Goal: Task Accomplishment & Management: Complete application form

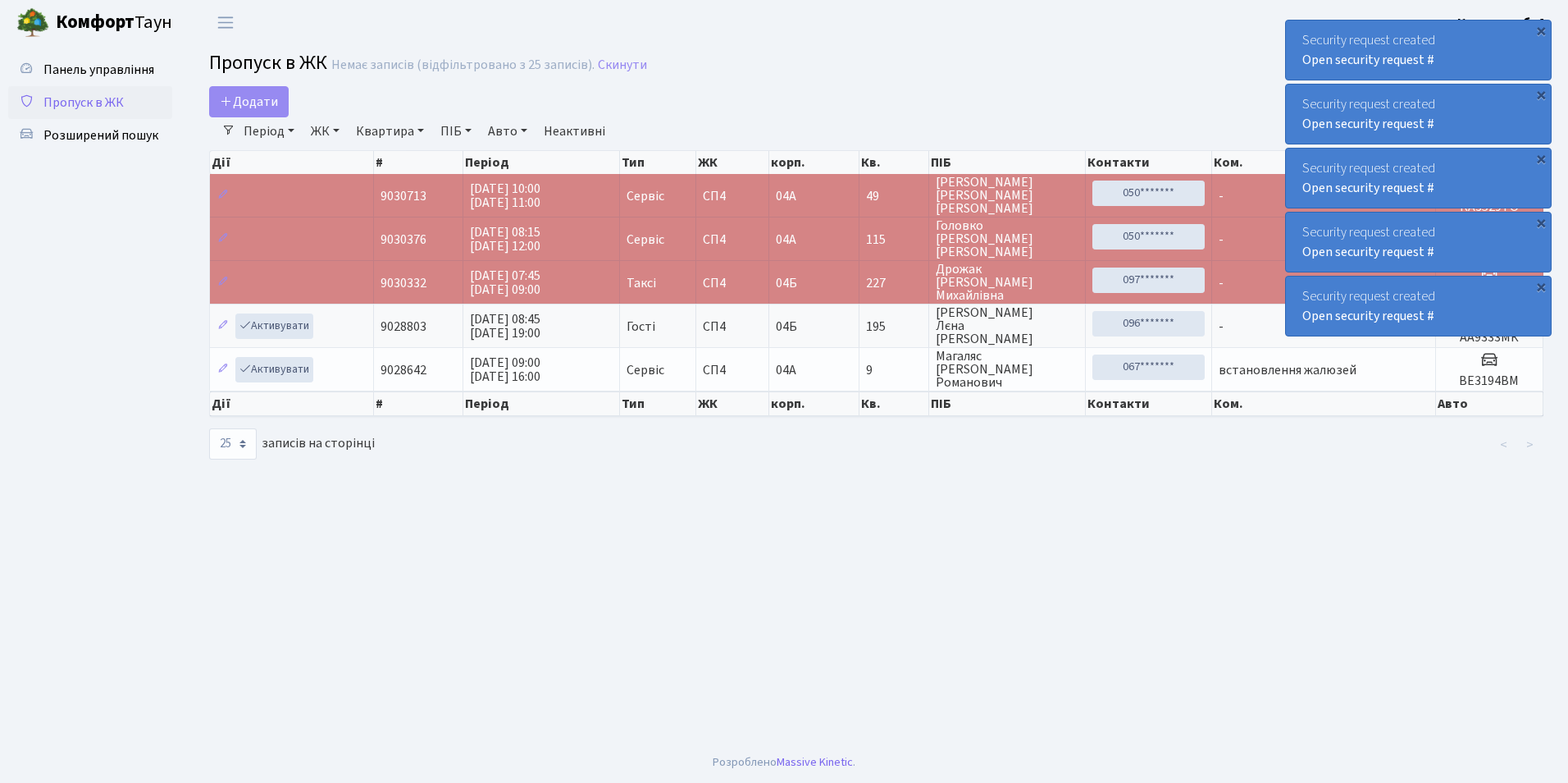
select select "25"
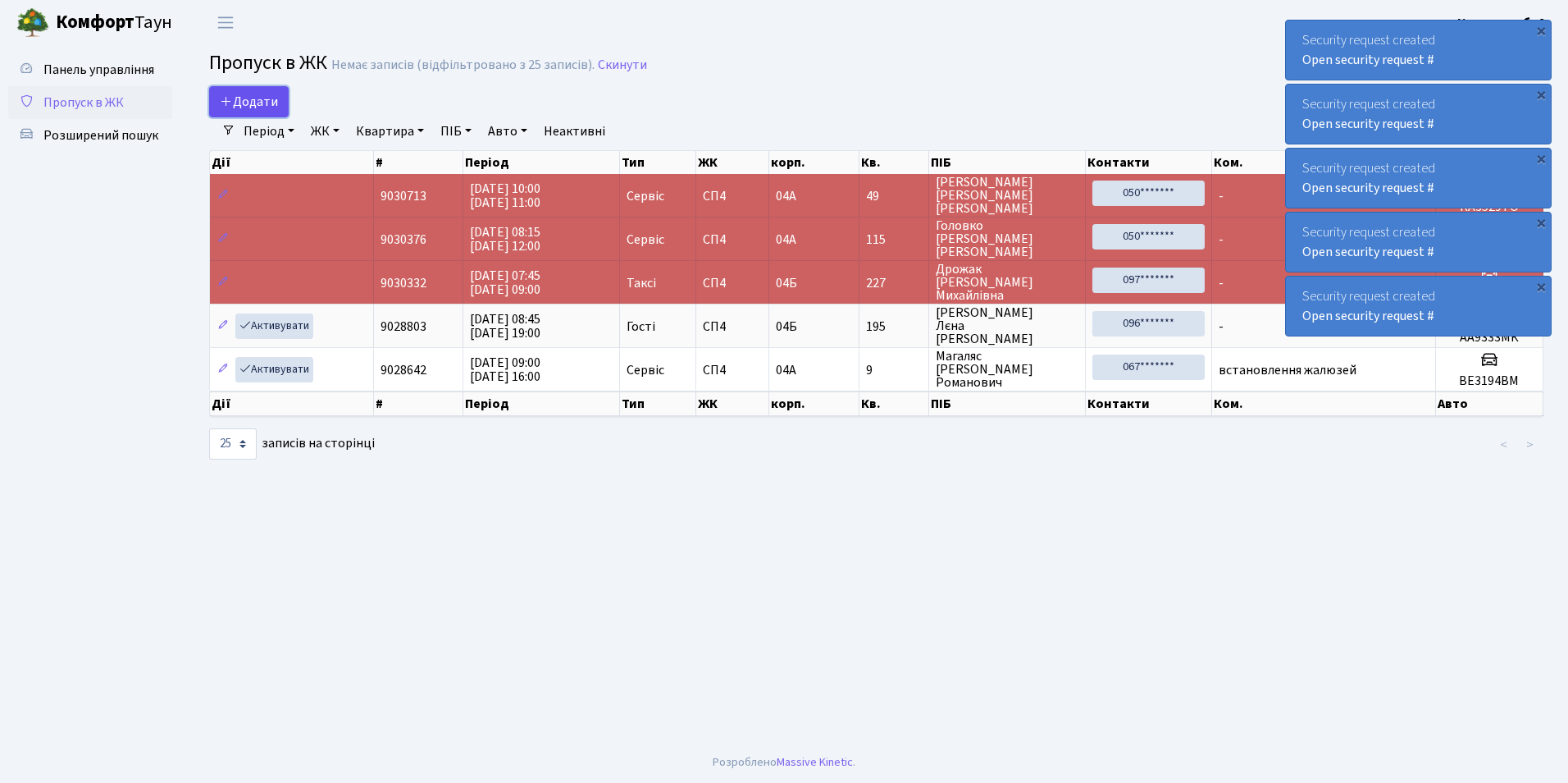
click at [231, 101] on icon at bounding box center [227, 101] width 14 height 14
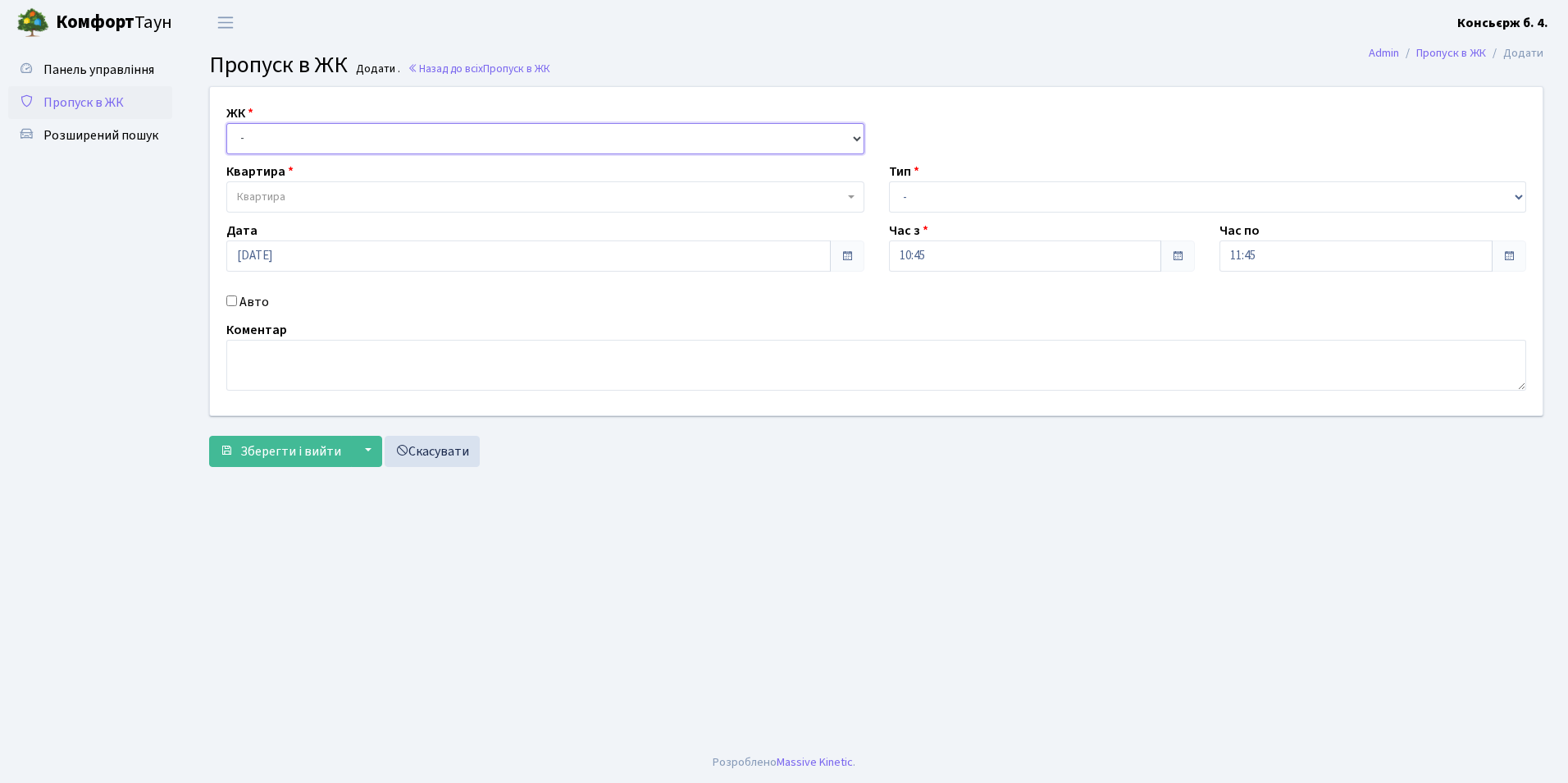
click at [261, 139] on select "- СП4, Столичне шосе, 5" at bounding box center [545, 139] width 638 height 31
select select "325"
click at [227, 123] on select "- СП4, Столичне шосе, 5" at bounding box center [545, 139] width 638 height 31
select select
click at [268, 197] on span "Квартира" at bounding box center [260, 196] width 48 height 16
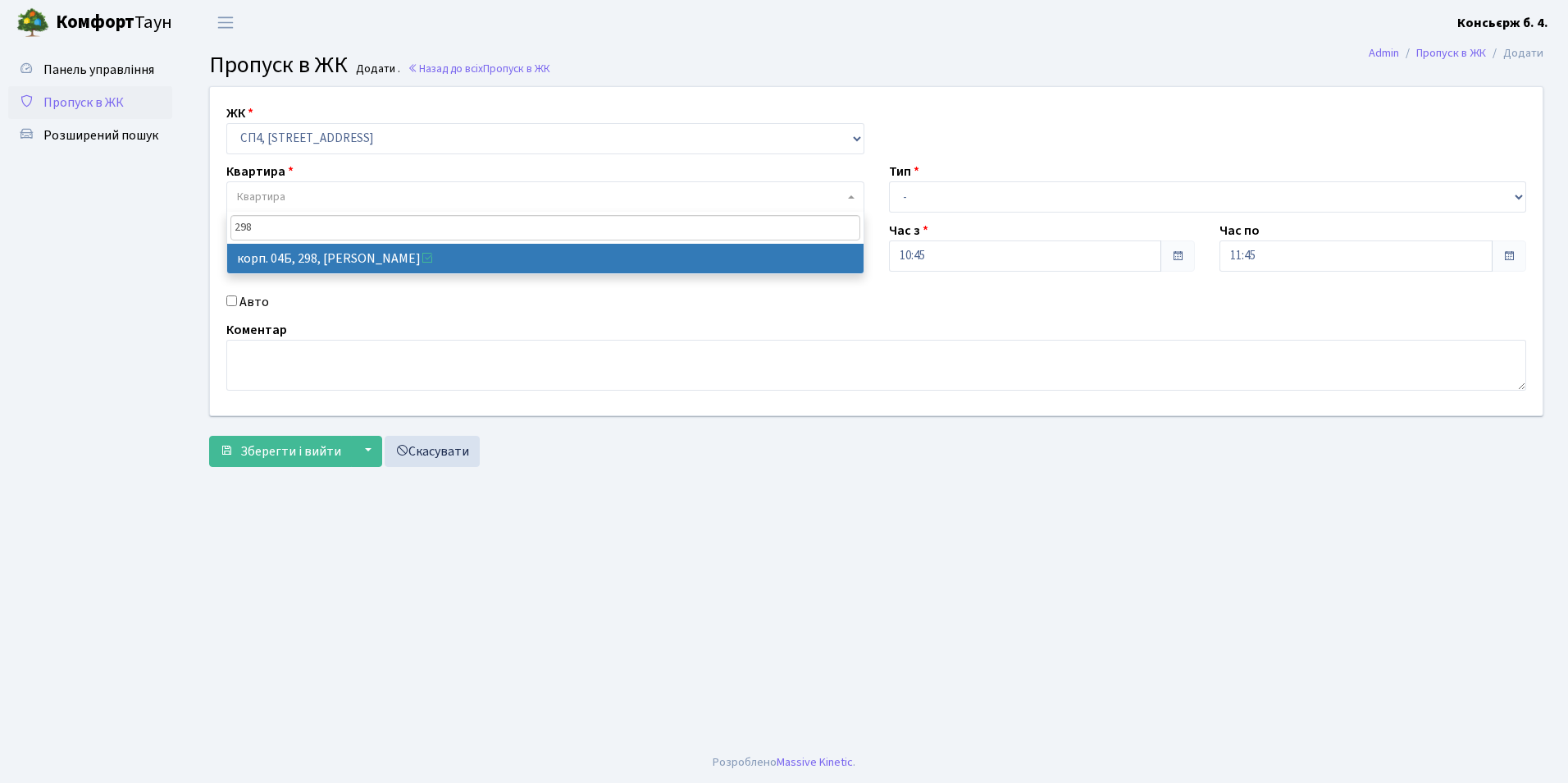
type input "298"
select select "21326"
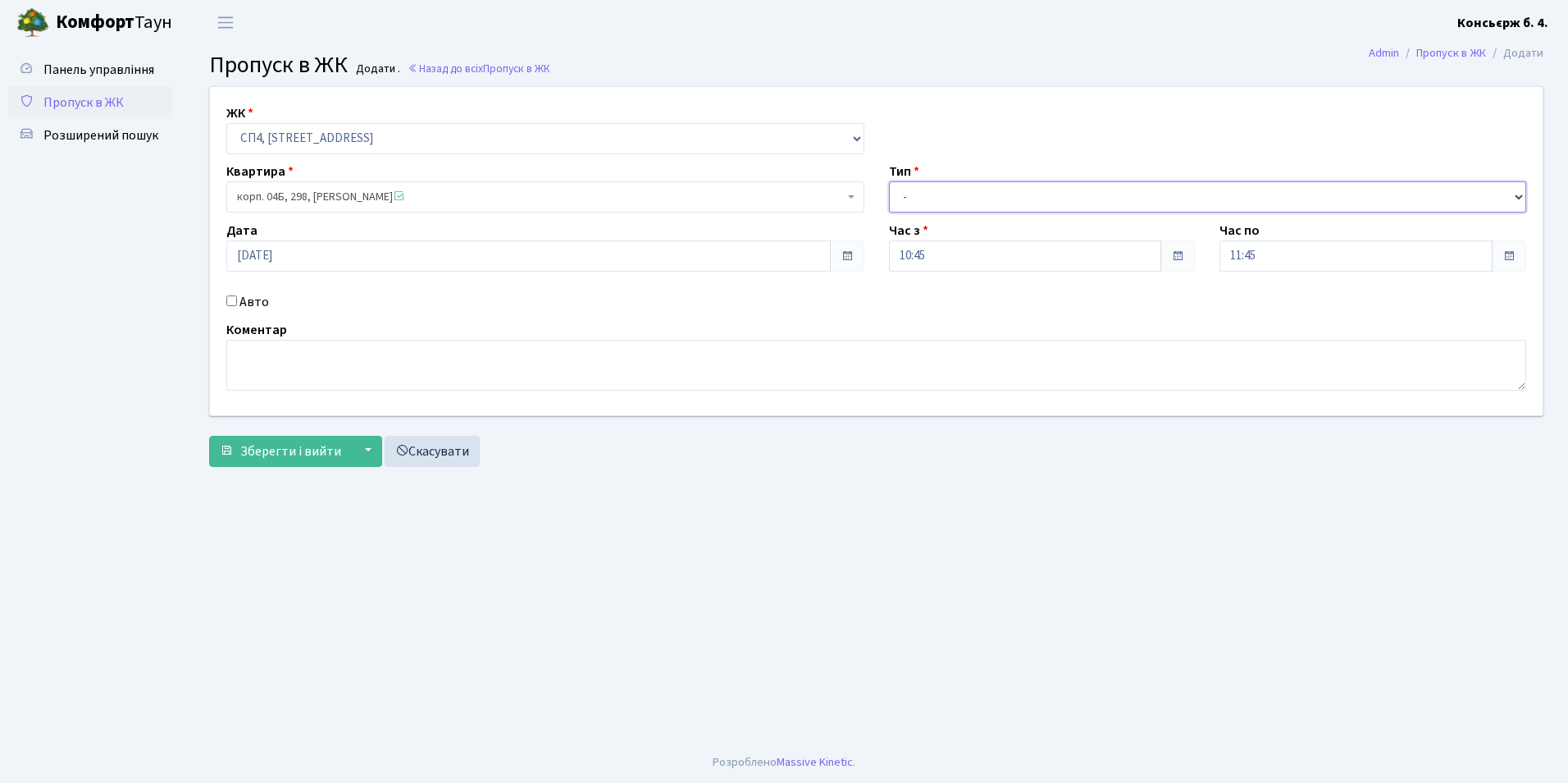
click at [928, 195] on select "- Доставка Таксі Гості Сервіс" at bounding box center [1208, 196] width 638 height 31
select select "1"
click at [889, 181] on select "- Доставка Таксі Гості Сервіс" at bounding box center [1208, 196] width 638 height 31
click at [230, 299] on input "Авто" at bounding box center [232, 300] width 11 height 11
checkbox input "true"
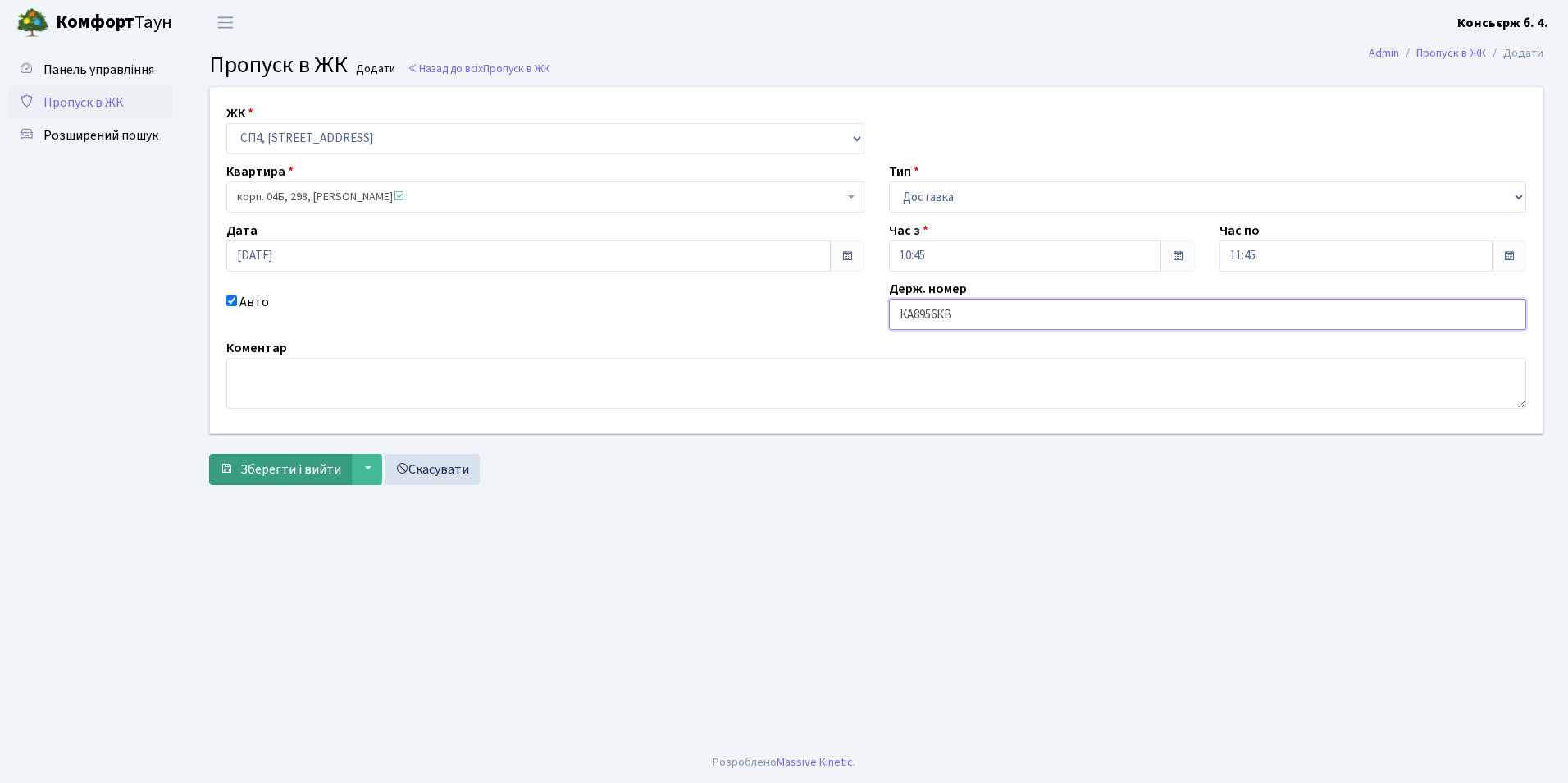
type input "КА8956КВ"
click at [271, 469] on span "Зберегти і вийти" at bounding box center [290, 468] width 101 height 18
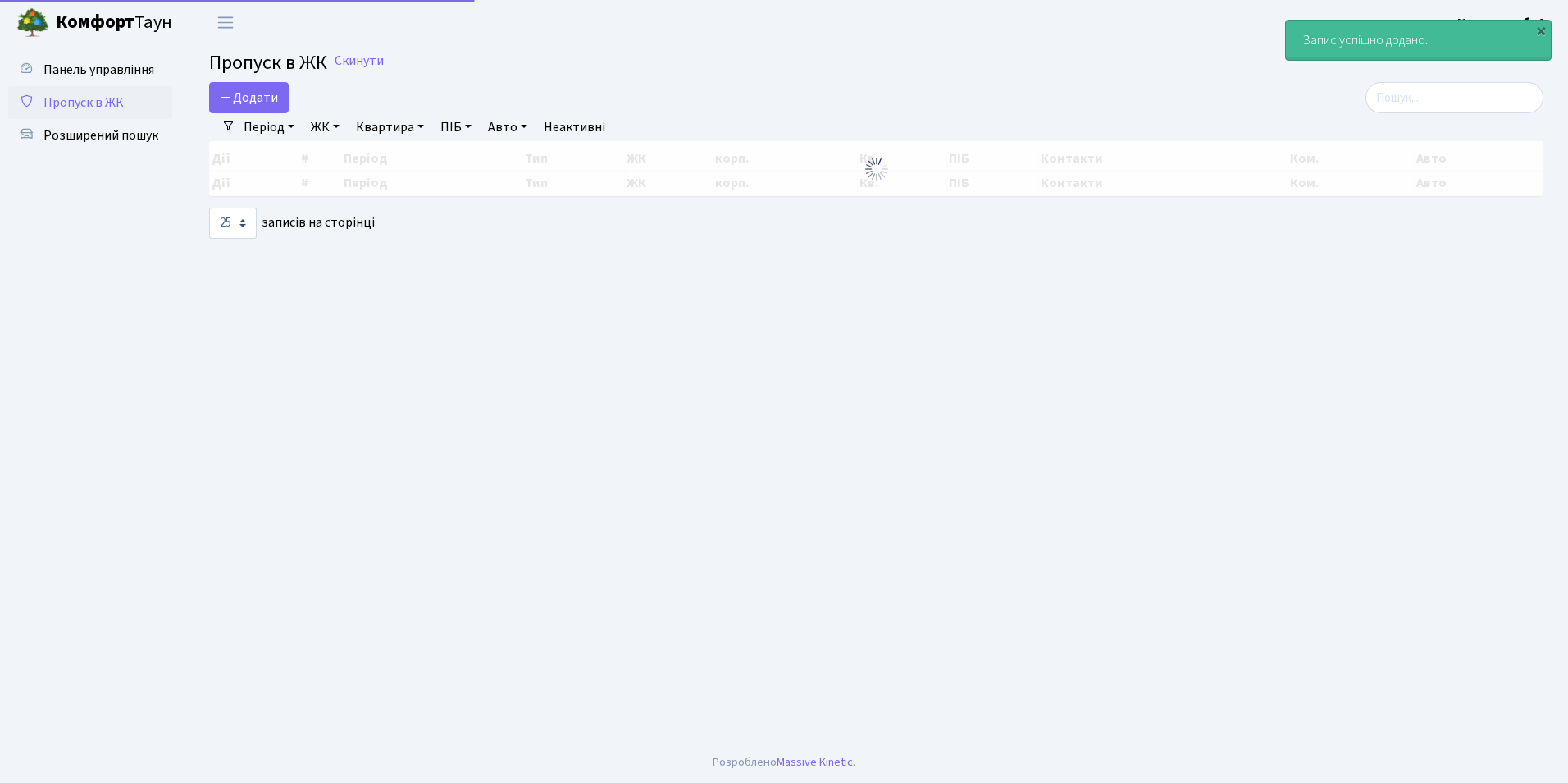
select select "25"
